Goal: Task Accomplishment & Management: Use online tool/utility

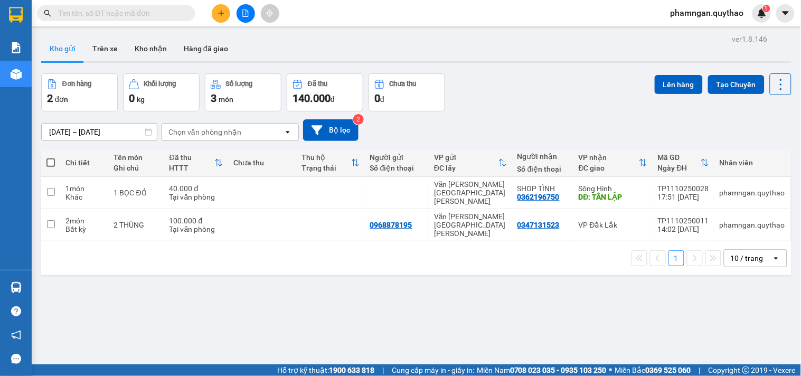
click at [725, 11] on span "phamngan.quythao" at bounding box center [707, 12] width 90 height 13
click at [692, 34] on span "Đăng xuất" at bounding box center [712, 33] width 69 height 12
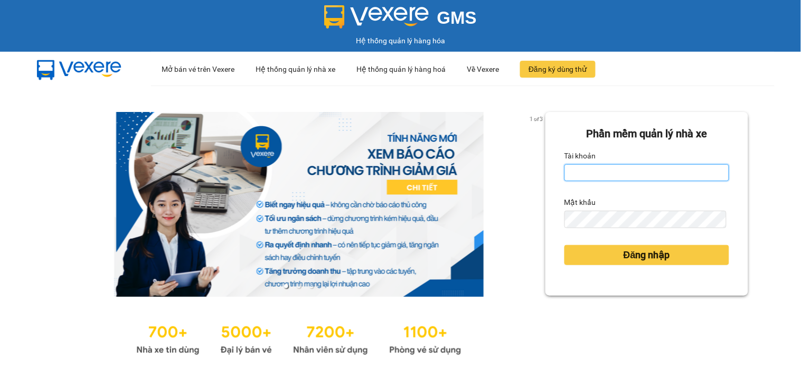
click at [622, 167] on input "Tài khoản" at bounding box center [646, 172] width 165 height 17
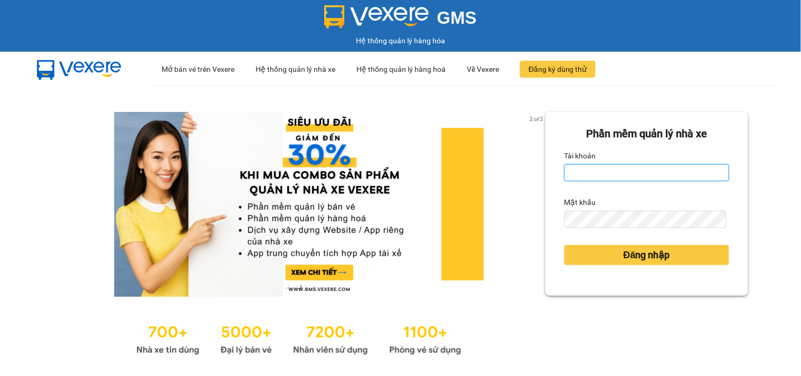
click at [619, 173] on input "Tài khoản" at bounding box center [646, 172] width 165 height 17
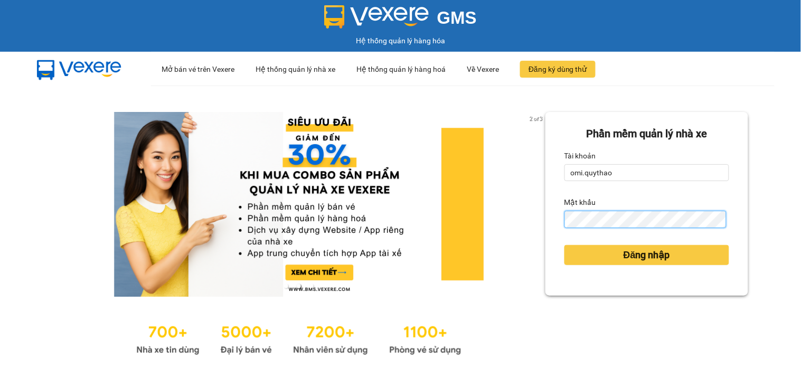
click at [564, 245] on button "Đăng nhập" at bounding box center [646, 255] width 165 height 20
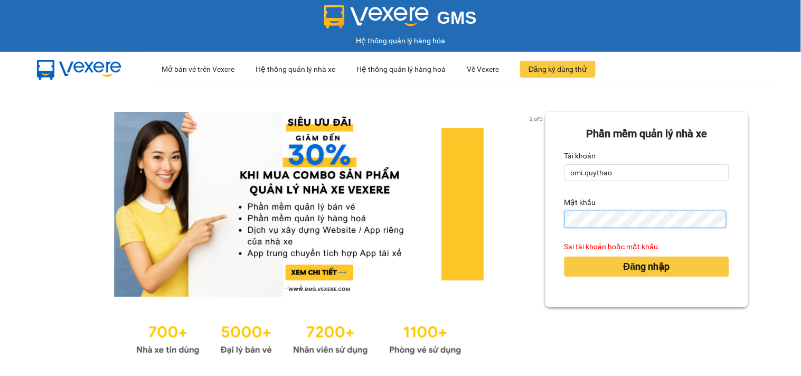
click at [503, 220] on div "2 of 3 Phần mềm quản lý nhà xe Tài khoản omi.quythao Mật khẩu Sai tài khoản hoặ…" at bounding box center [400, 234] width 801 height 299
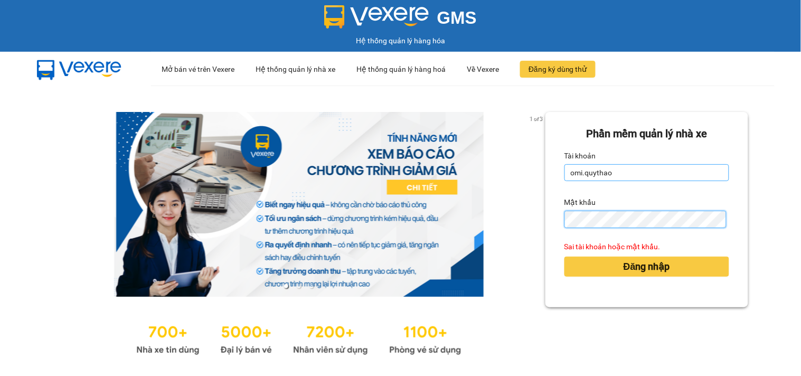
click at [564, 256] on button "Đăng nhập" at bounding box center [646, 266] width 165 height 20
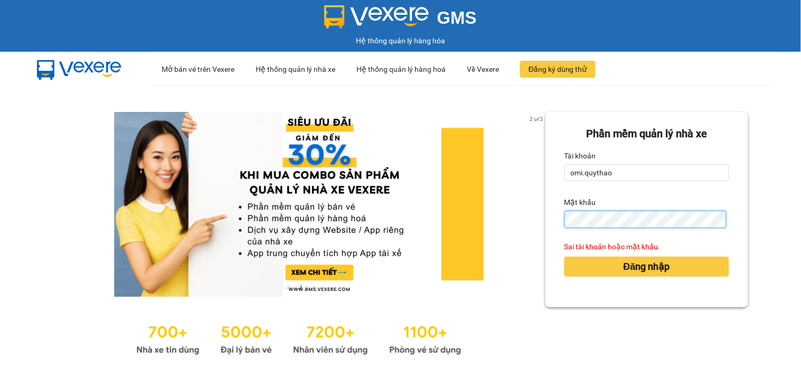
click at [225, 91] on div "2 of 3 Phần mềm quản lý nhà xe Tài khoản omi.quythao Mật khẩu Sai tài khoản hoặ…" at bounding box center [400, 234] width 801 height 299
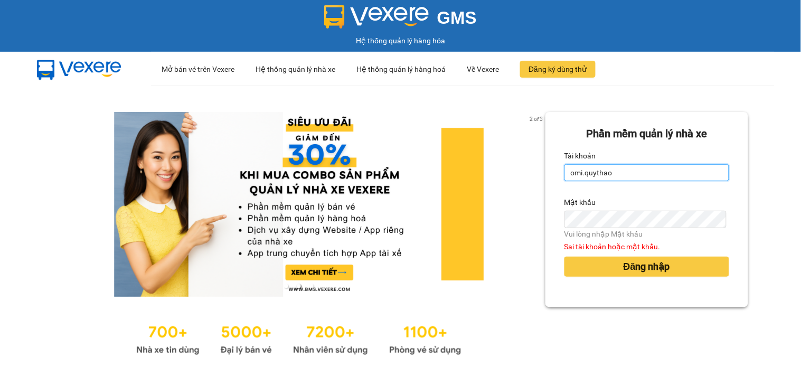
click at [627, 168] on input "omi.quythao" at bounding box center [646, 172] width 165 height 17
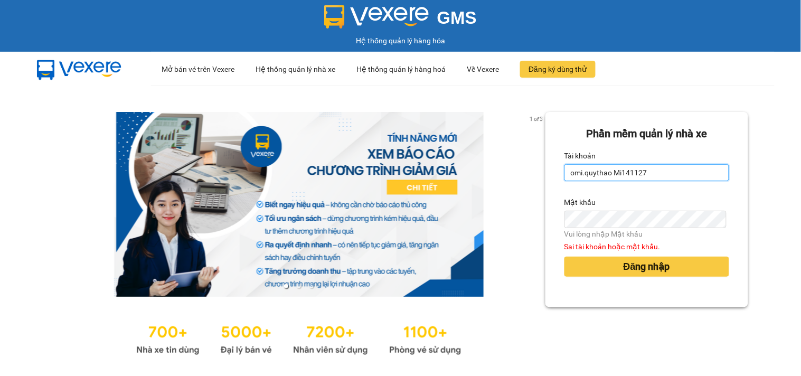
drag, startPoint x: 609, startPoint y: 170, endPoint x: 647, endPoint y: 177, distance: 38.6
click at [647, 177] on input "omi.quythao Mi141127" at bounding box center [646, 172] width 165 height 17
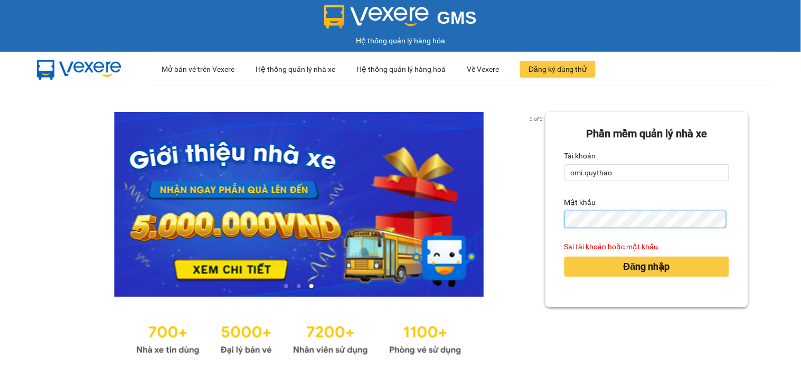
click at [564, 256] on button "Đăng nhập" at bounding box center [646, 266] width 165 height 20
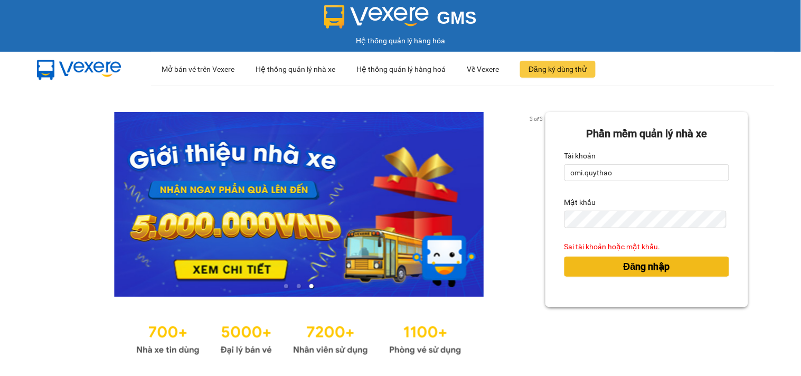
click at [629, 261] on span "Đăng nhập" at bounding box center [646, 266] width 46 height 15
click at [624, 270] on span "Đăng nhập" at bounding box center [646, 266] width 46 height 15
click at [623, 268] on span "Đăng nhập" at bounding box center [646, 266] width 46 height 15
drag, startPoint x: 621, startPoint y: 268, endPoint x: 578, endPoint y: 166, distance: 110.5
click at [617, 254] on div "Đăng nhập" at bounding box center [646, 266] width 165 height 28
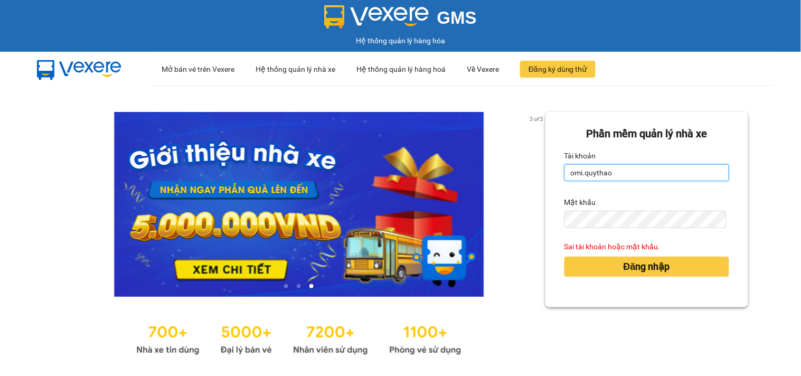
click at [655, 178] on input "omi.quythao" at bounding box center [646, 172] width 165 height 17
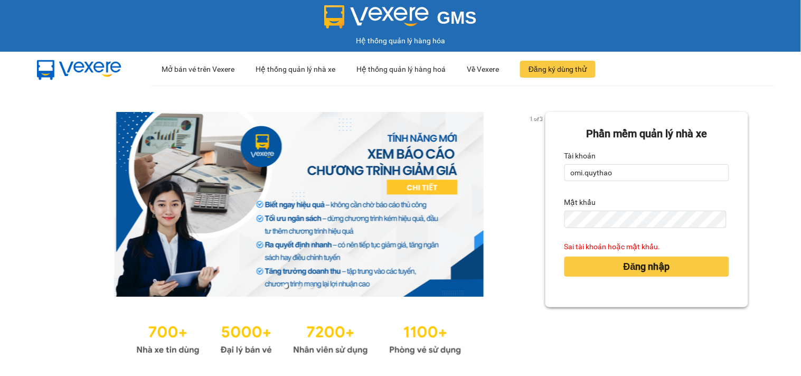
drag, startPoint x: 625, startPoint y: 252, endPoint x: 629, endPoint y: 264, distance: 12.0
click at [625, 253] on div "Đăng nhập" at bounding box center [646, 266] width 165 height 28
drag, startPoint x: 629, startPoint y: 264, endPoint x: 623, endPoint y: 270, distance: 7.8
click at [626, 271] on span "Đăng nhập" at bounding box center [646, 266] width 46 height 15
drag, startPoint x: 623, startPoint y: 270, endPoint x: 172, endPoint y: 1, distance: 525.9
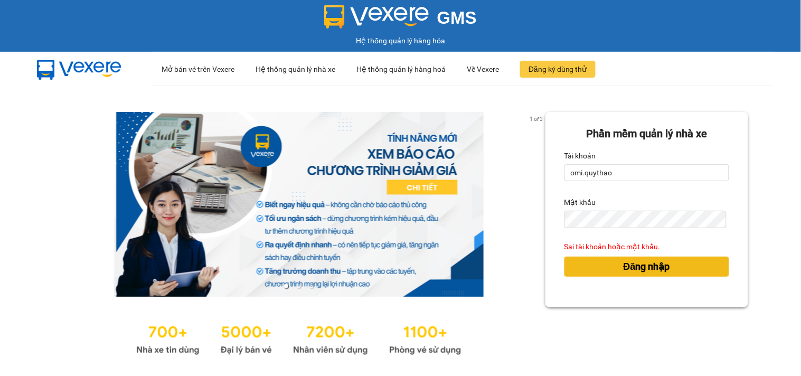
click at [623, 264] on span "Đăng nhập" at bounding box center [646, 266] width 46 height 15
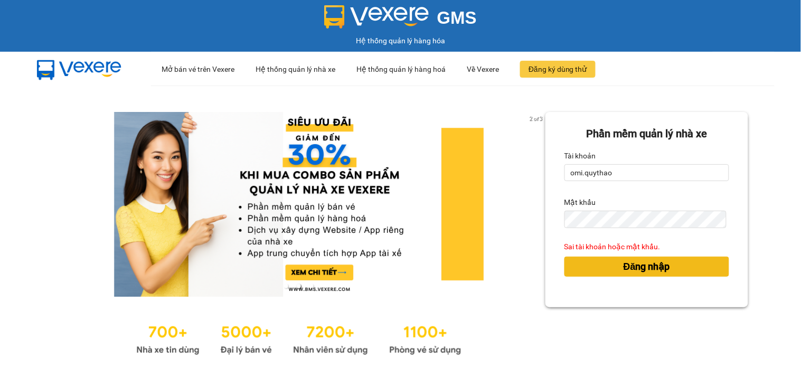
click at [623, 267] on span "Đăng nhập" at bounding box center [646, 266] width 46 height 15
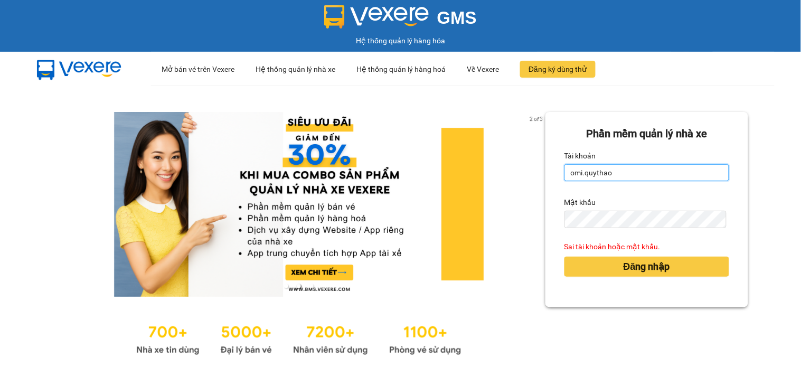
click at [655, 176] on input "omi.quythao" at bounding box center [646, 172] width 165 height 17
click at [635, 164] on div "Tài khoản" at bounding box center [646, 155] width 165 height 17
click at [632, 175] on input "omi.quythao" at bounding box center [646, 172] width 165 height 17
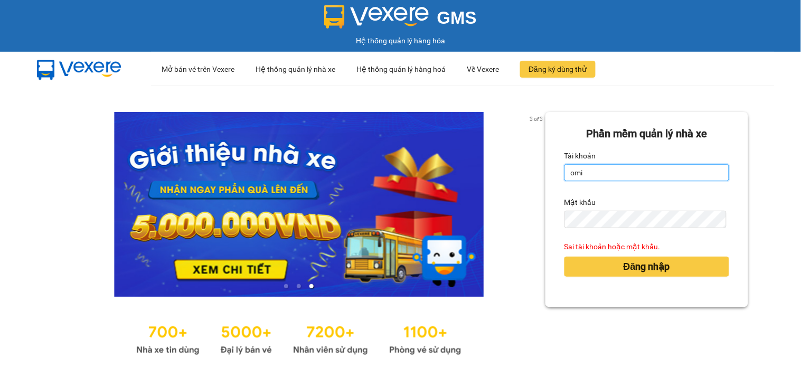
type input "omi.quythao"
click at [564, 256] on button "Đăng nhập" at bounding box center [646, 266] width 165 height 20
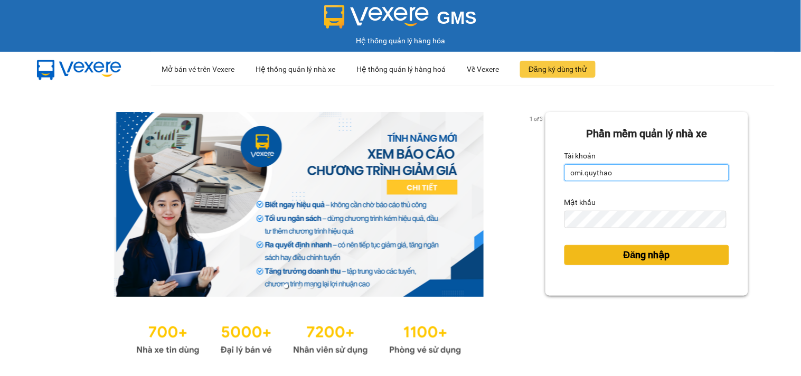
click at [564, 245] on button "Đăng nhập" at bounding box center [646, 255] width 165 height 20
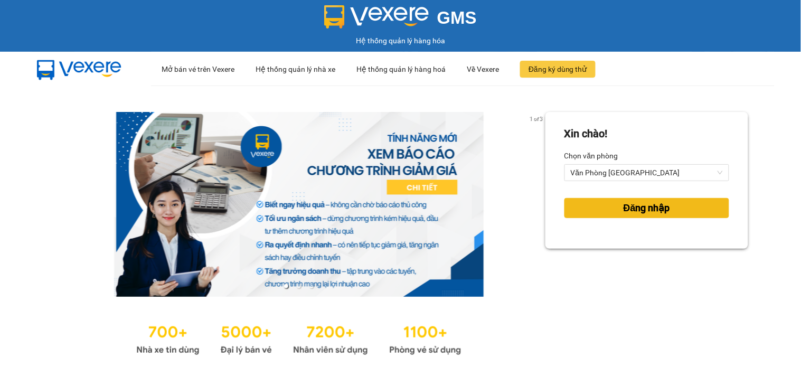
click at [625, 213] on span "Đăng nhập" at bounding box center [646, 208] width 46 height 15
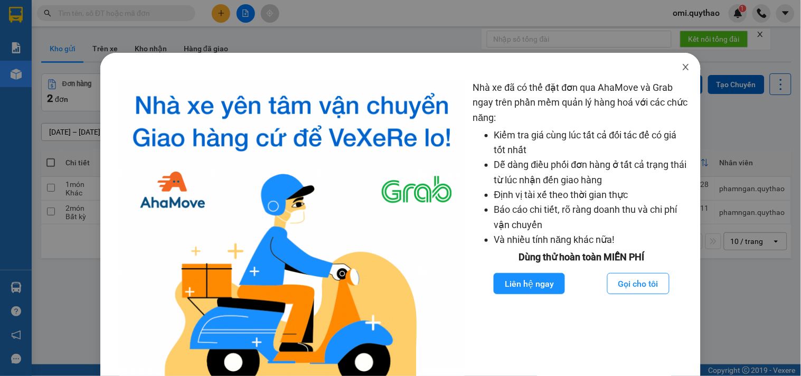
click at [681, 64] on icon "close" at bounding box center [685, 67] width 8 height 8
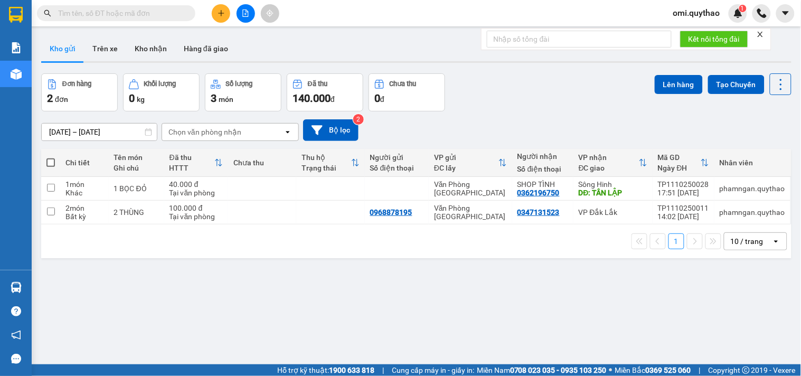
click at [245, 15] on icon "file-add" at bounding box center [245, 12] width 7 height 7
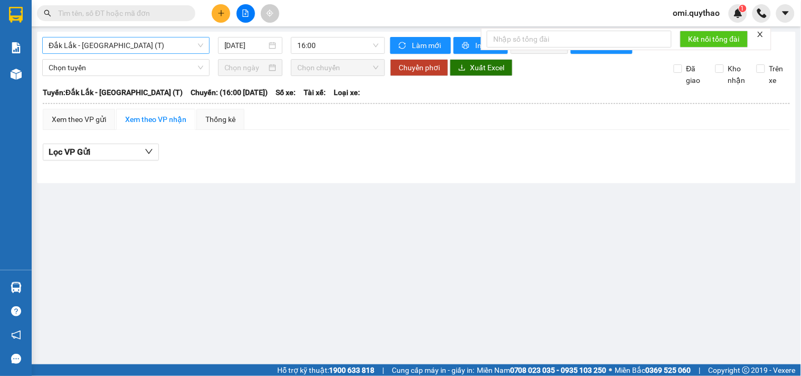
click at [70, 45] on span "Đắk Lắk - Sài Gòn (T)" at bounding box center [126, 45] width 155 height 16
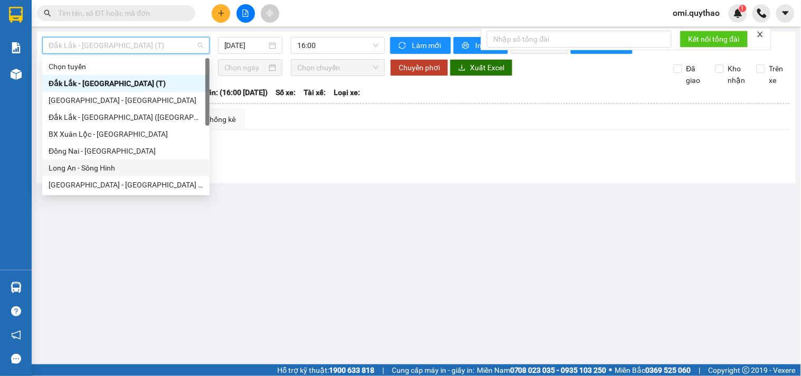
click at [108, 162] on div "Long An - Sông Hinh" at bounding box center [126, 168] width 155 height 12
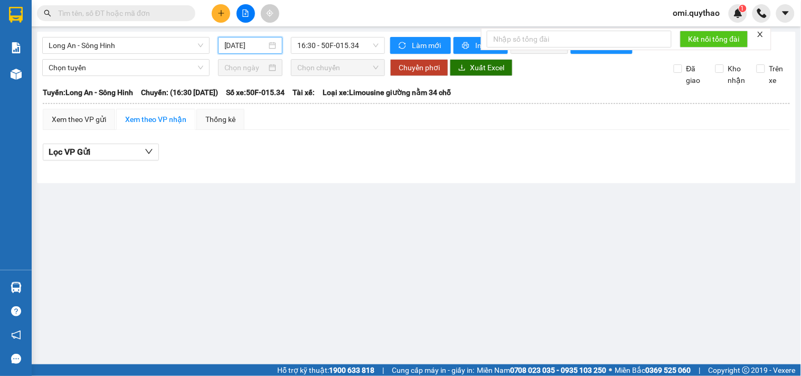
click at [265, 47] on input "13/10/2025" at bounding box center [245, 46] width 43 height 12
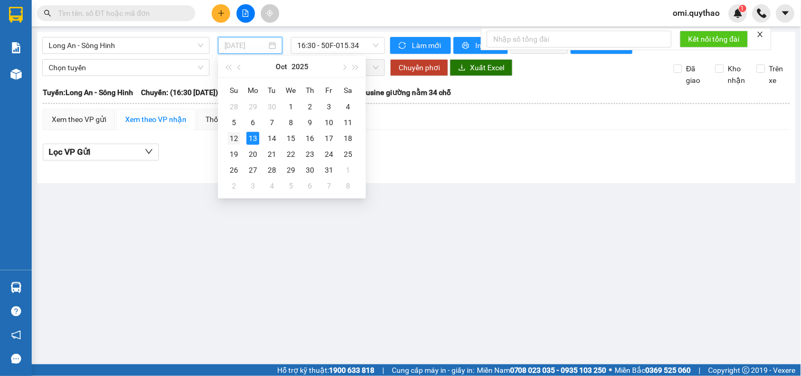
click at [234, 134] on div "12" at bounding box center [233, 138] width 13 height 13
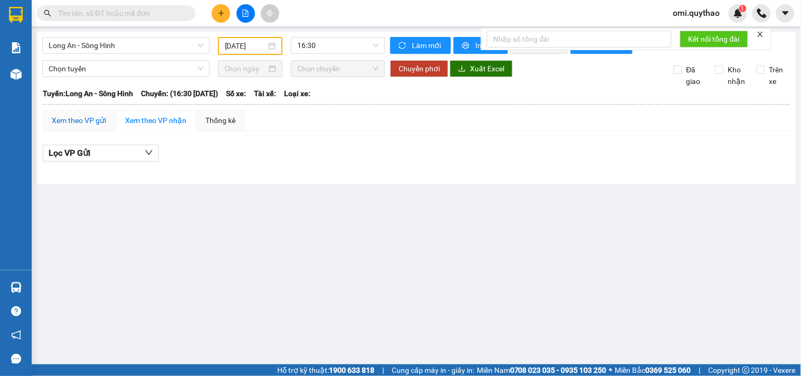
click at [77, 123] on div "Xem theo VP gửi" at bounding box center [79, 121] width 54 height 12
click at [307, 47] on span "16:30" at bounding box center [337, 45] width 81 height 16
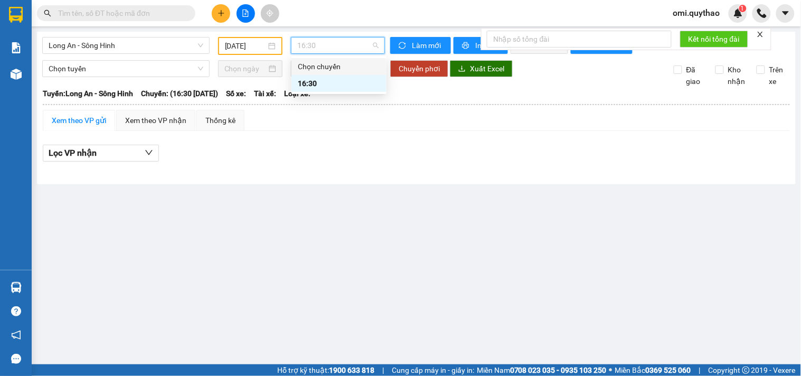
click at [244, 48] on input "12/10/2025" at bounding box center [246, 46] width 42 height 12
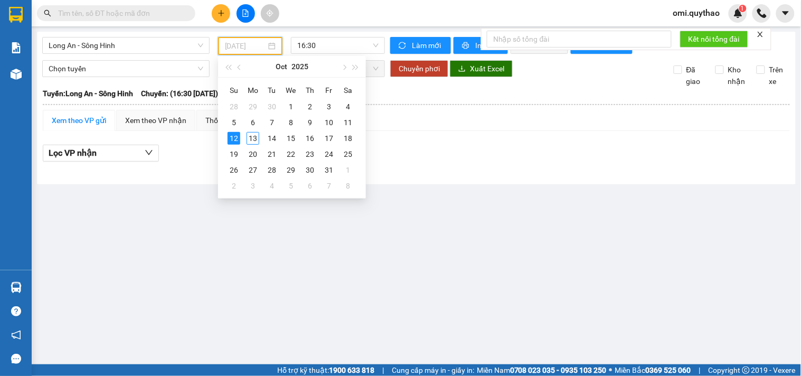
type input "12/10/2025"
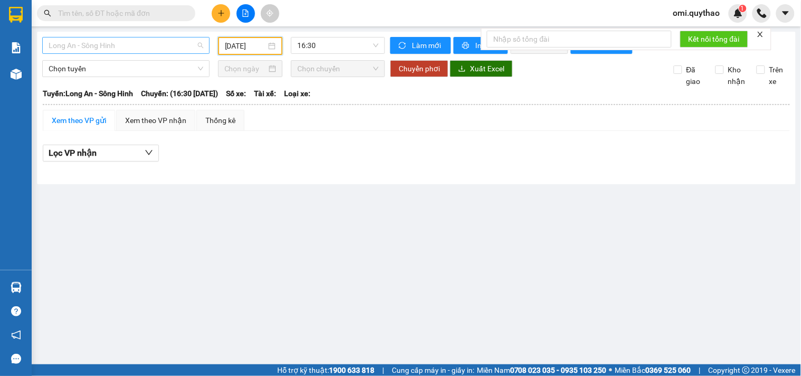
click at [108, 42] on span "Long An - Sông Hinh" at bounding box center [126, 45] width 155 height 16
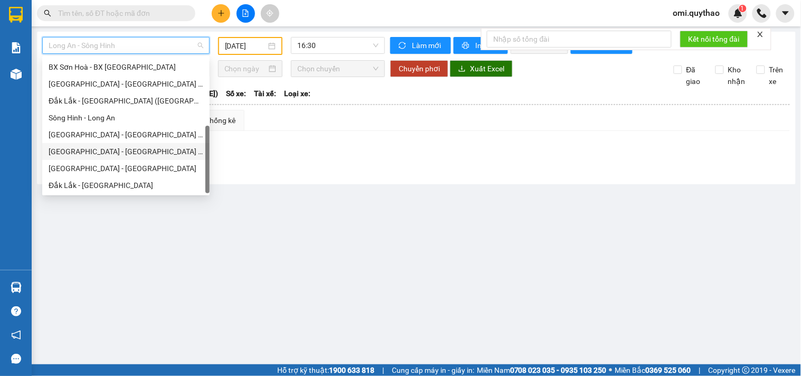
scroll to position [34, 0]
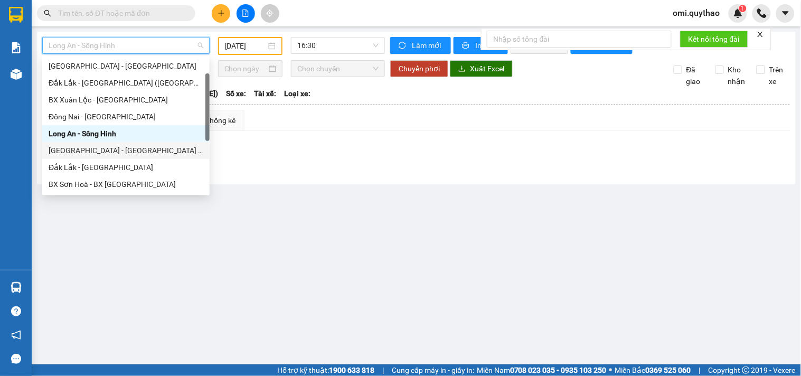
click at [88, 150] on div "Sài Gòn - Đắk Lắk (BXMT - BX Miền Đông cũ)" at bounding box center [126, 151] width 155 height 12
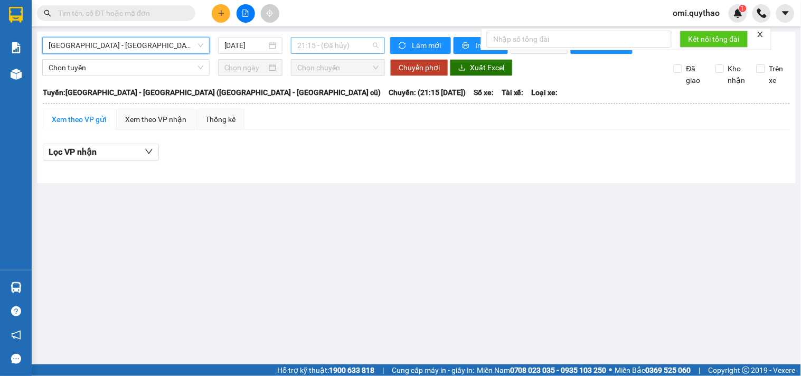
click at [337, 48] on span "21:15 - (Đã hủy)" at bounding box center [337, 45] width 81 height 16
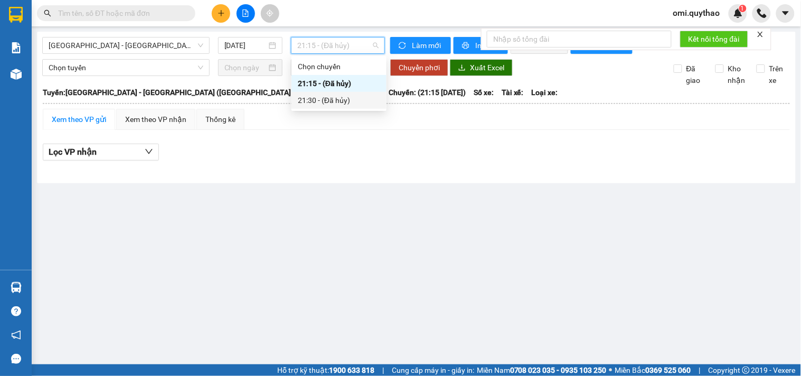
drag, startPoint x: 331, startPoint y: 98, endPoint x: 62, endPoint y: 8, distance: 283.2
click at [328, 98] on div "21:30 - (Đã hủy)" at bounding box center [339, 100] width 82 height 12
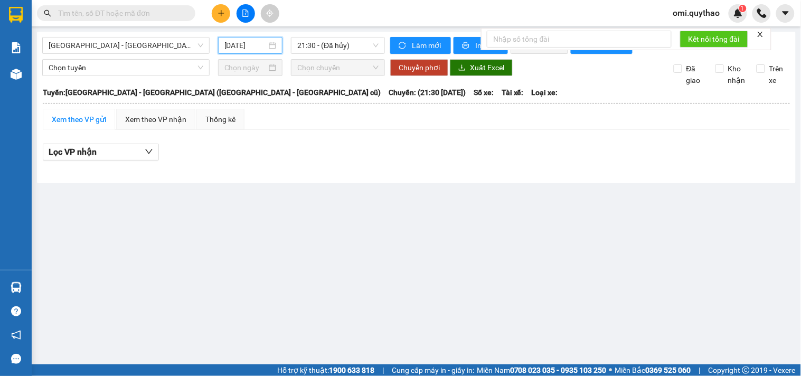
click at [234, 44] on input "13/10/2025" at bounding box center [245, 46] width 43 height 12
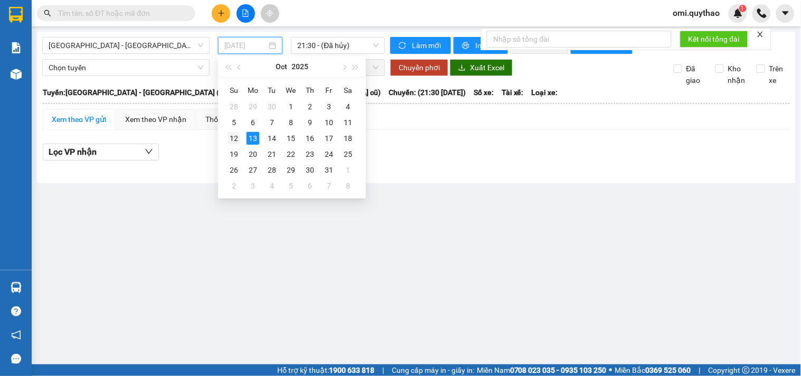
click at [236, 140] on div "12" at bounding box center [233, 138] width 13 height 13
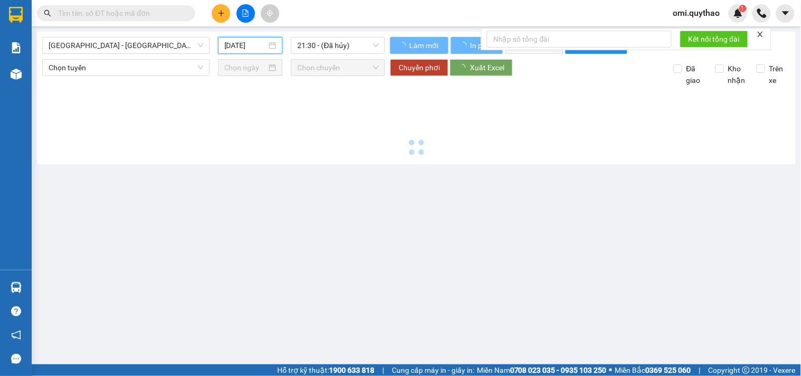
type input "12/10/2025"
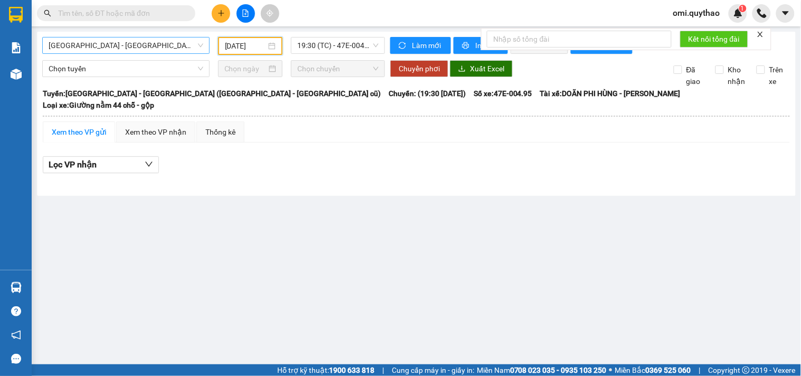
click at [161, 44] on span "Sài Gòn - Đắk Lắk (BXMT - BX Miền Đông cũ)" at bounding box center [126, 45] width 155 height 16
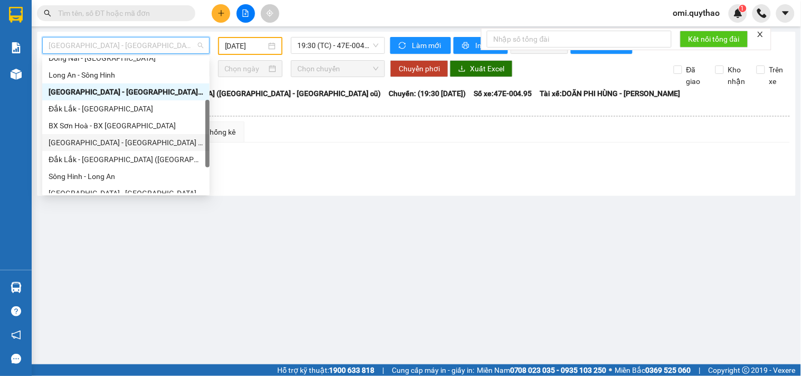
scroll to position [151, 0]
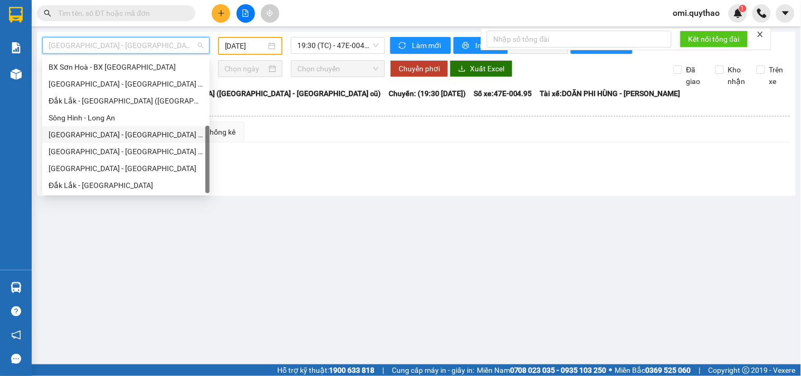
click at [88, 136] on div "Sài Gòn - Đắk Lắk (BXMT)" at bounding box center [126, 135] width 155 height 12
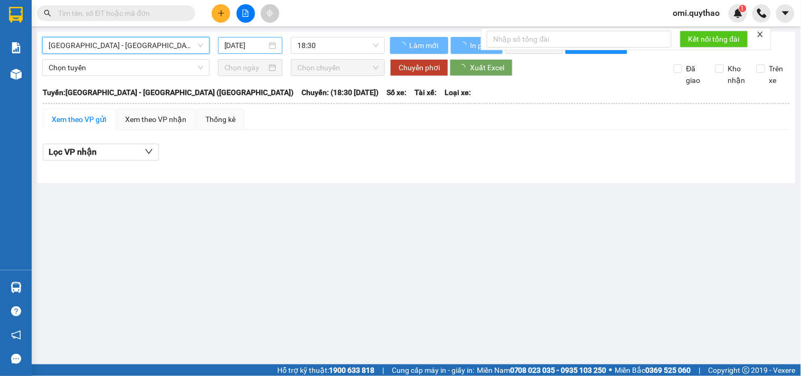
click at [255, 38] on div "13/10/2025" at bounding box center [250, 45] width 65 height 17
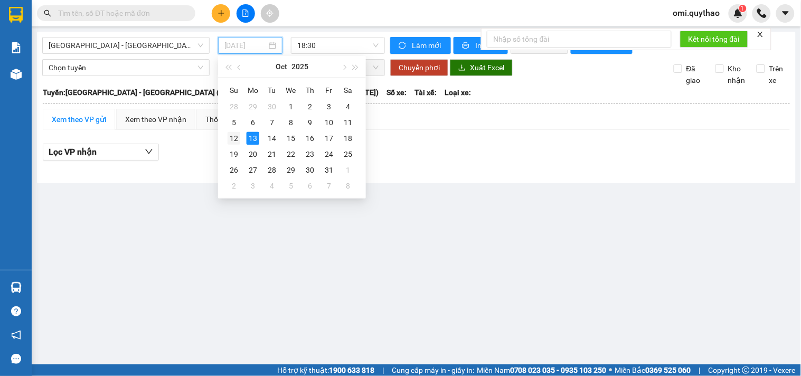
click at [232, 138] on div "12" at bounding box center [233, 138] width 13 height 13
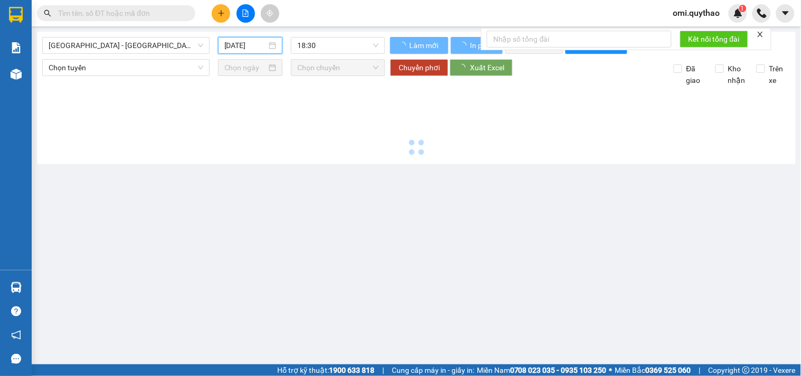
type input "12/10/2025"
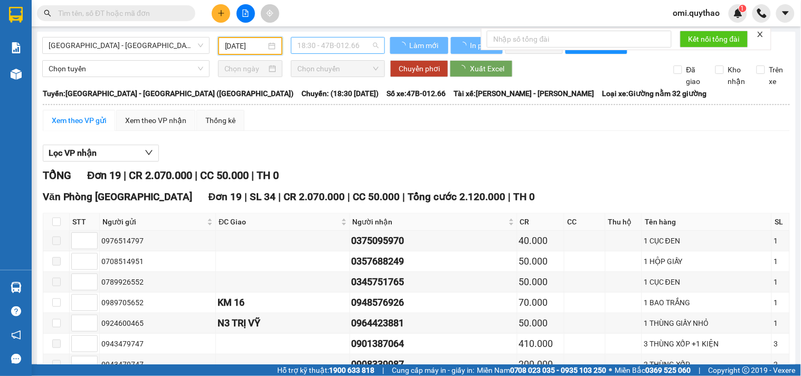
click at [337, 39] on span "18:30 - 47B-012.66" at bounding box center [337, 45] width 81 height 16
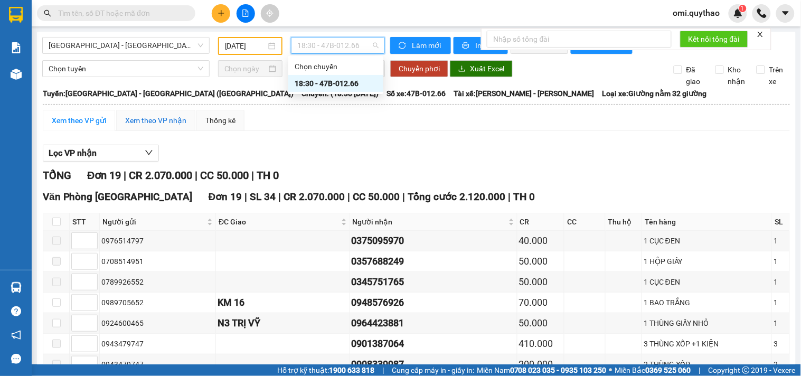
drag, startPoint x: 164, startPoint y: 129, endPoint x: 218, endPoint y: 172, distance: 68.7
click at [165, 126] on div "Xem theo VP nhận" at bounding box center [155, 121] width 61 height 12
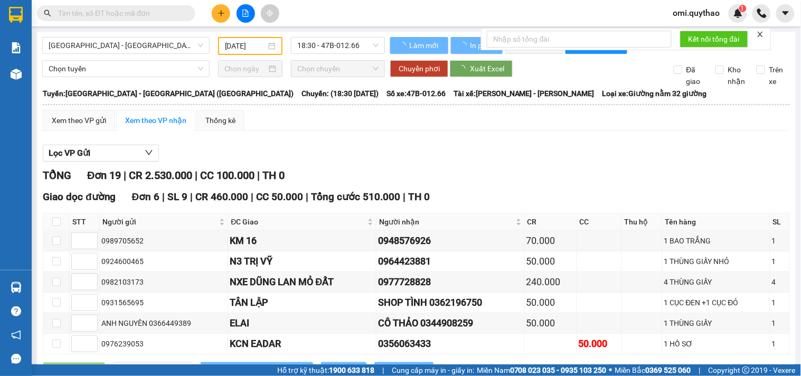
type input "1"
type input "3"
type input "2"
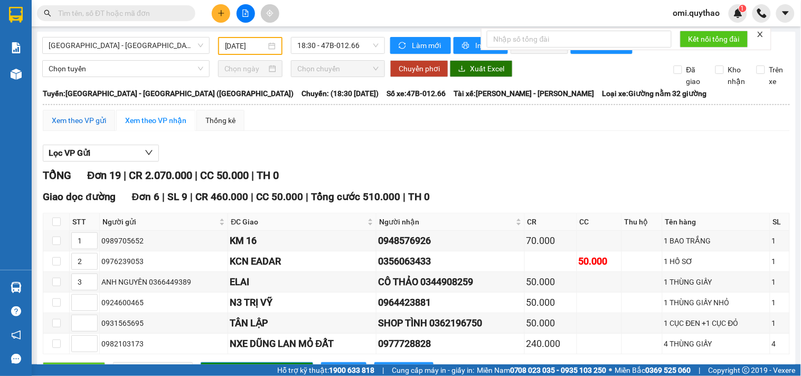
click at [84, 126] on div "Xem theo VP gửi" at bounding box center [79, 121] width 54 height 12
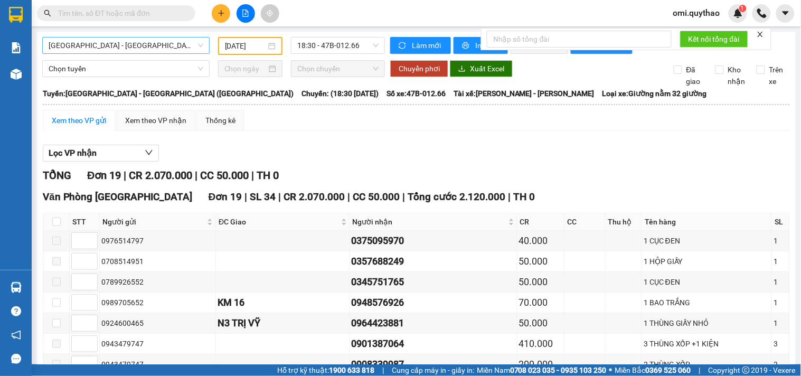
click at [140, 45] on span "Sài Gòn - Đắk Lắk (BXMT)" at bounding box center [126, 45] width 155 height 16
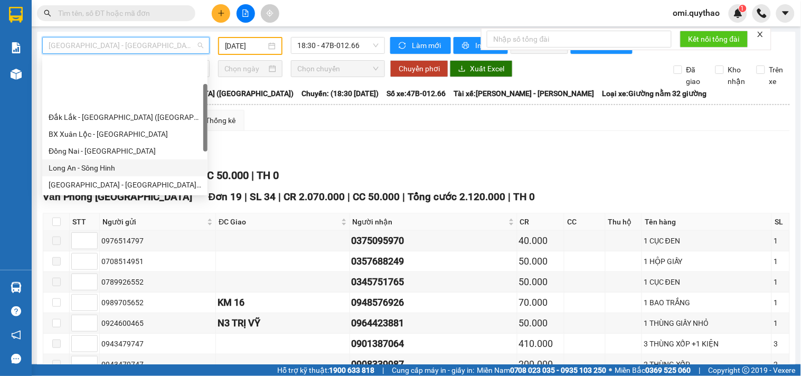
scroll to position [117, 0]
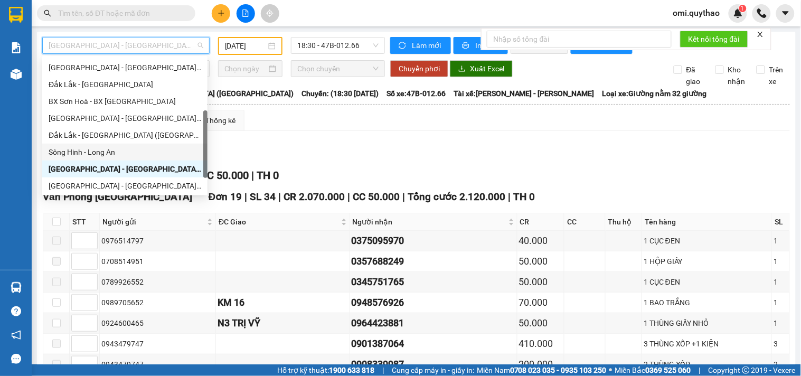
click at [75, 154] on div "Sông Hinh - Long An" at bounding box center [125, 152] width 153 height 12
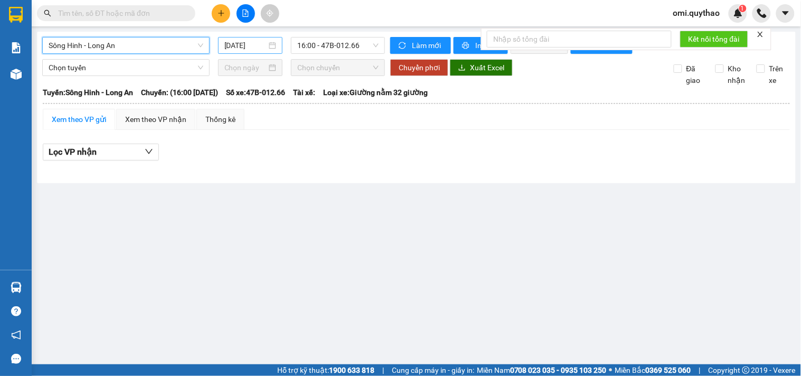
drag, startPoint x: 229, startPoint y: 51, endPoint x: 234, endPoint y: 49, distance: 5.7
click at [229, 51] on input "13/10/2025" at bounding box center [245, 46] width 43 height 12
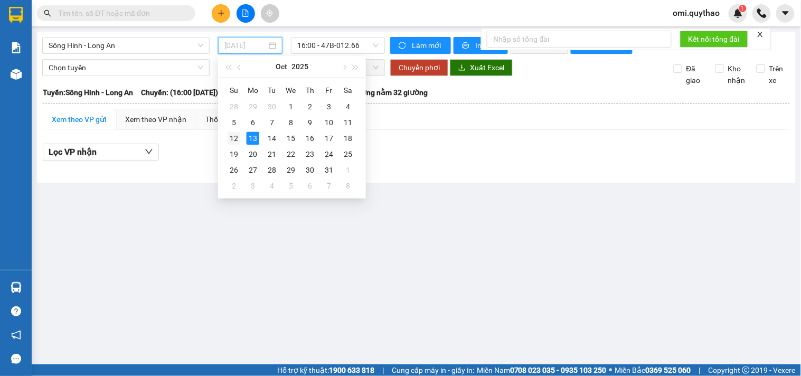
click at [233, 138] on div "12" at bounding box center [233, 138] width 13 height 13
type input "12/10/2025"
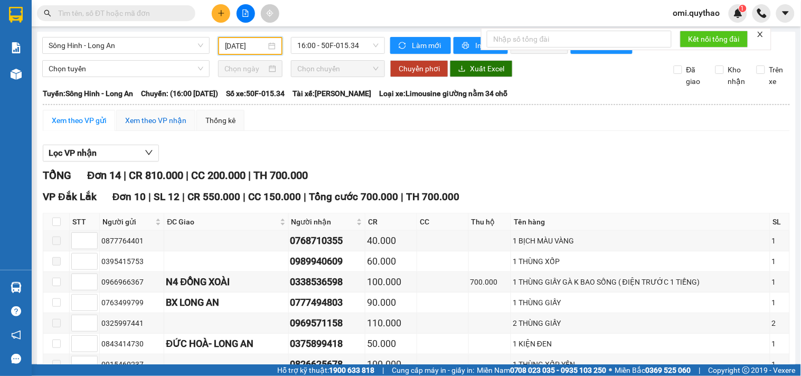
click at [161, 123] on div "Xem theo VP nhận" at bounding box center [155, 121] width 61 height 12
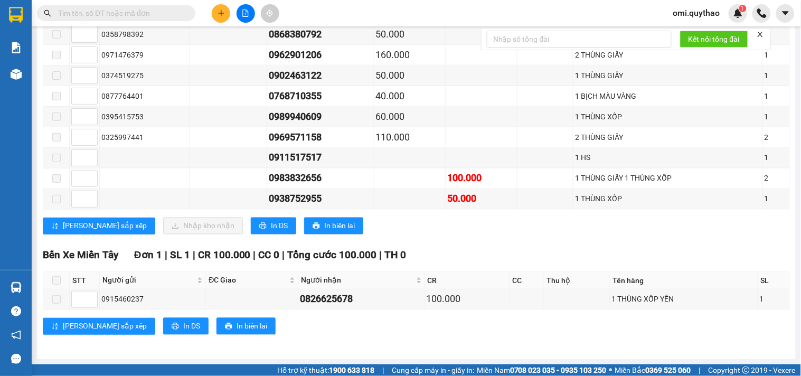
scroll to position [378, 0]
click at [271, 222] on span "In DS" at bounding box center [279, 226] width 17 height 12
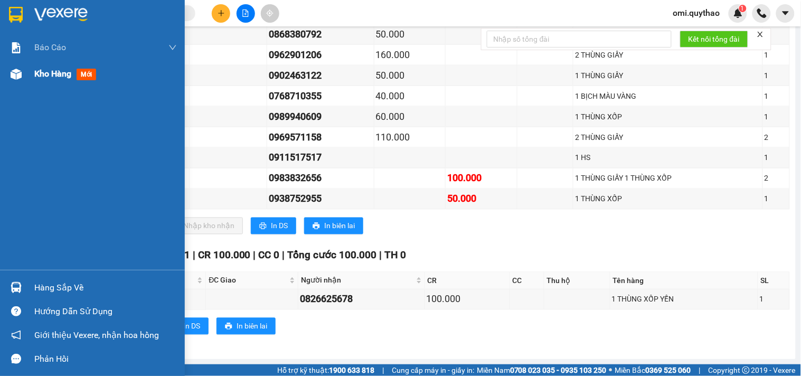
click at [29, 74] on div "Kho hàng mới" at bounding box center [92, 74] width 185 height 26
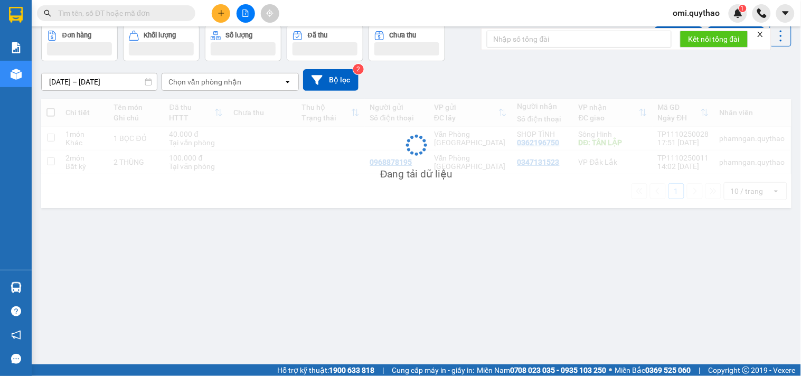
scroll to position [49, 0]
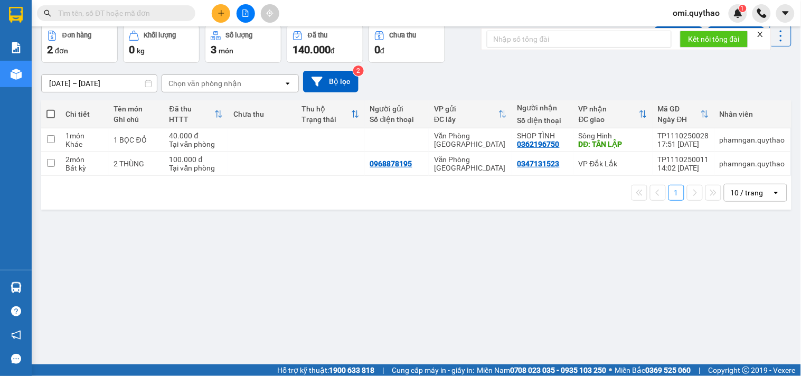
drag, startPoint x: 385, startPoint y: 255, endPoint x: 372, endPoint y: 238, distance: 22.2
click at [387, 255] on div "ver 1.8.146 Kho gửi Trên xe Kho nhận Hàng đã giao Đơn hàng 2 đơn Khối lượng 0 k…" at bounding box center [416, 171] width 758 height 376
click at [243, 16] on icon "file-add" at bounding box center [246, 12] width 6 height 7
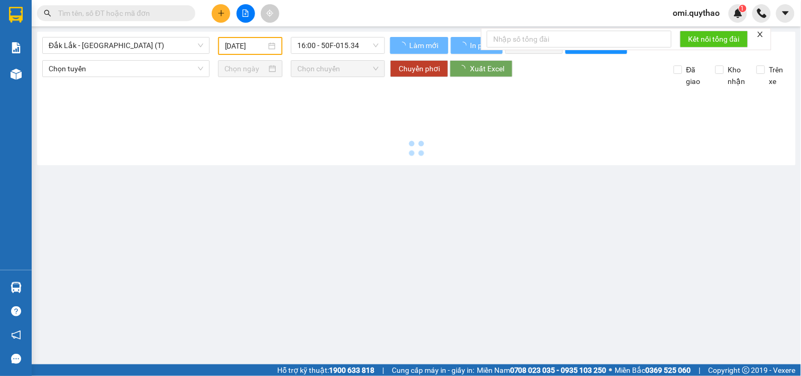
type input "13/10/2025"
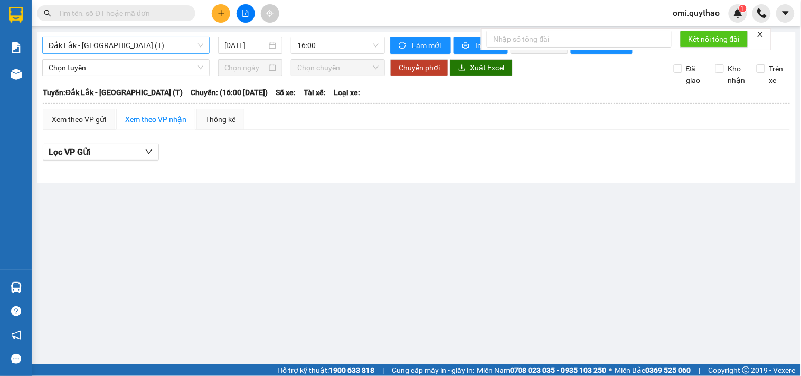
click at [130, 43] on span "Đắk Lắk - Sài Gòn (T)" at bounding box center [126, 45] width 155 height 16
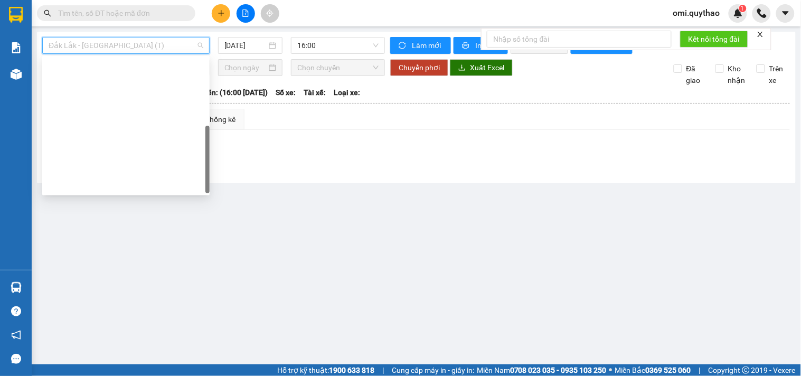
scroll to position [151, 0]
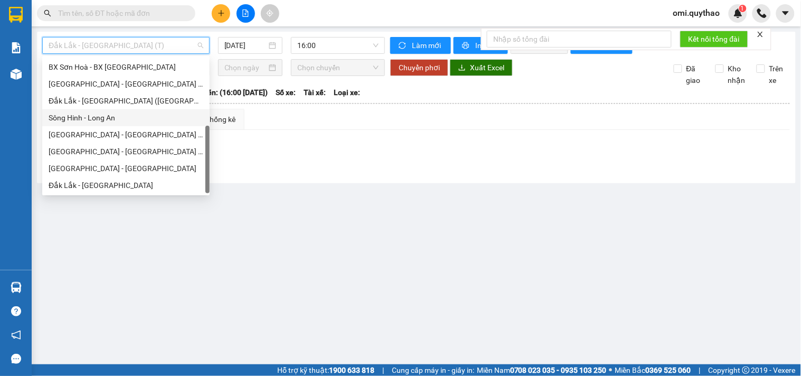
drag, startPoint x: 91, startPoint y: 119, endPoint x: 145, endPoint y: 85, distance: 63.4
click at [92, 119] on div "Sông Hinh - Long An" at bounding box center [126, 118] width 155 height 12
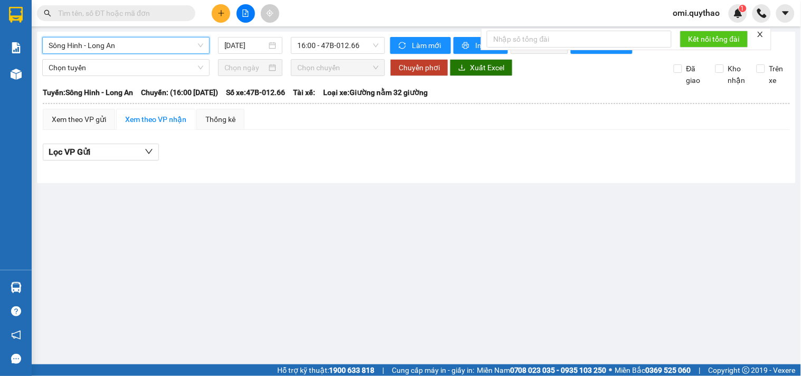
drag, startPoint x: 322, startPoint y: 46, endPoint x: 337, endPoint y: 54, distance: 17.0
click at [327, 46] on span "16:00 - 47B-012.66" at bounding box center [337, 45] width 81 height 16
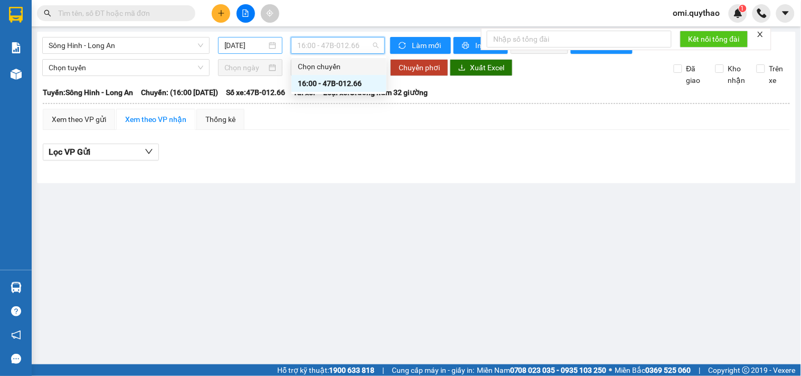
click at [259, 45] on input "13/10/2025" at bounding box center [245, 46] width 43 height 12
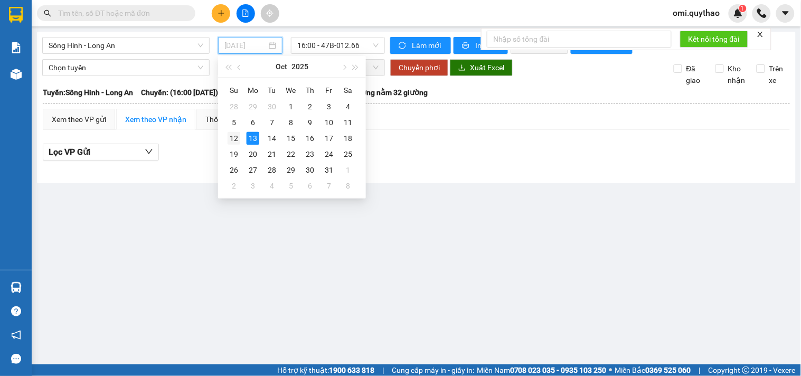
click at [230, 140] on div "12" at bounding box center [233, 138] width 13 height 13
type input "12/10/2025"
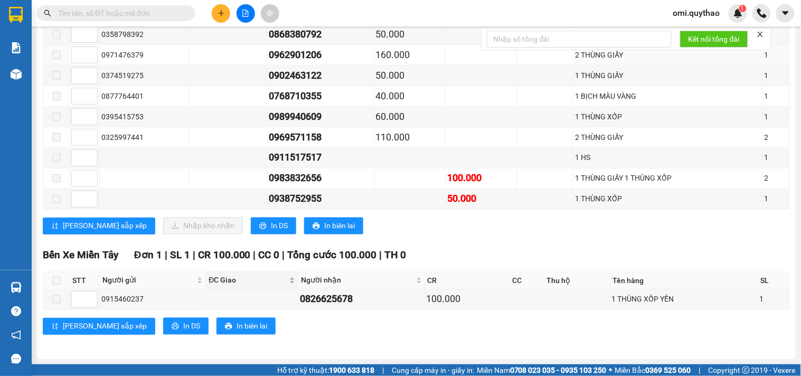
scroll to position [378, 0]
click at [251, 225] on button "In DS" at bounding box center [273, 225] width 45 height 17
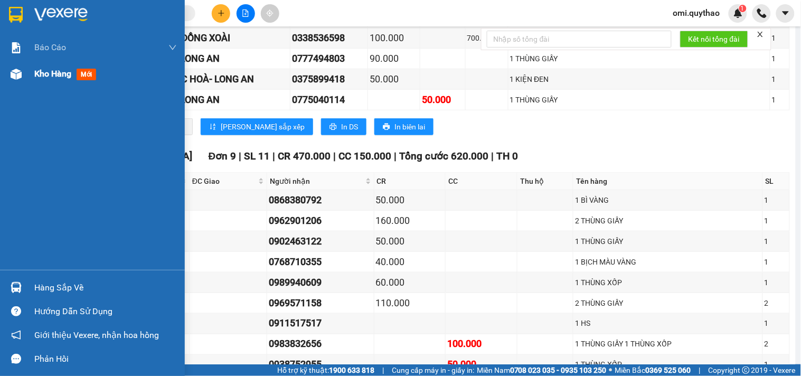
click at [17, 83] on div "Kho hàng mới" at bounding box center [92, 74] width 185 height 26
